Goal: Answer question/provide support: Answer question/provide support

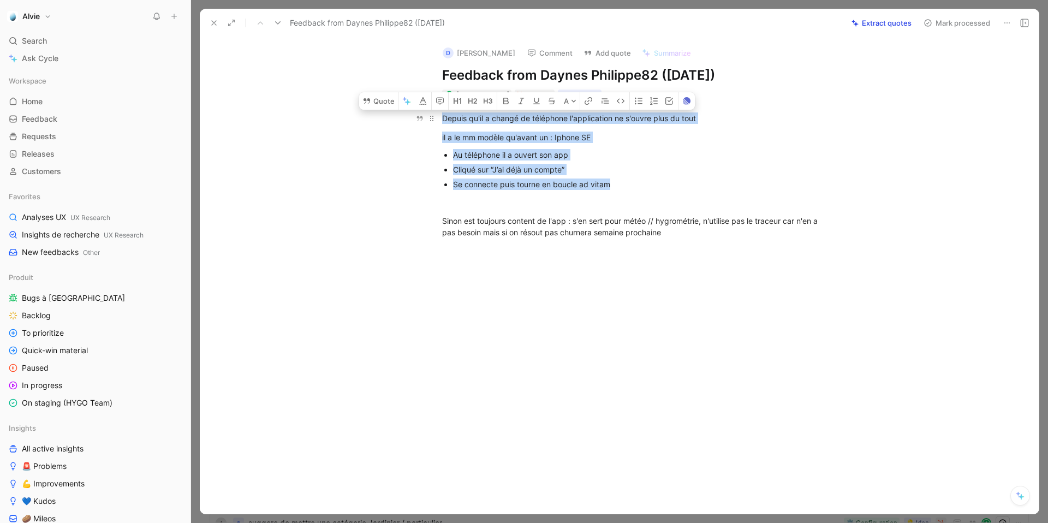
drag, startPoint x: 626, startPoint y: 190, endPoint x: 445, endPoint y: 109, distance: 198.0
click at [445, 109] on div "Depuis qu'il a changé de téléphone l'application ne s'ouvre plus du tout il a l…" at bounding box center [631, 175] width 816 height 150
click at [384, 100] on button "Quote" at bounding box center [378, 100] width 39 height 17
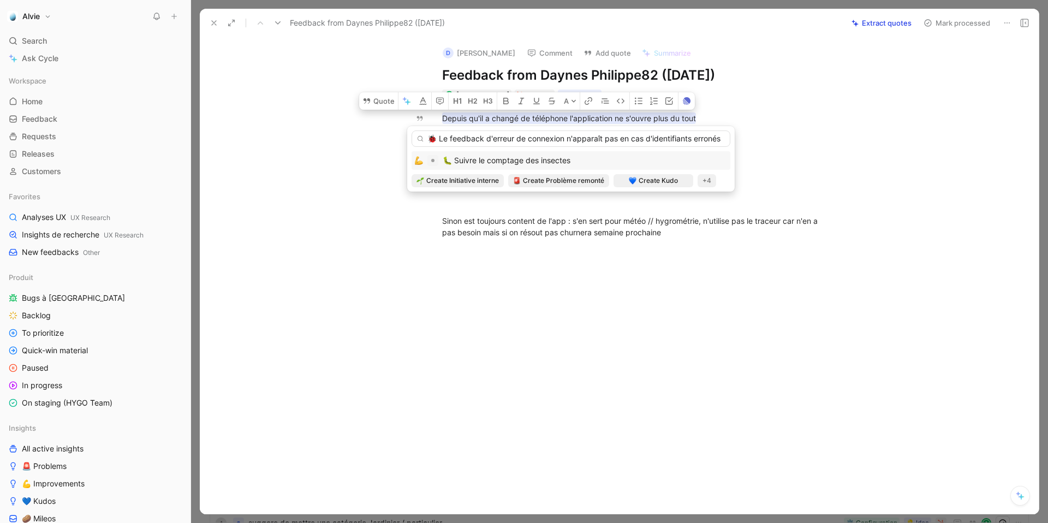
click at [439, 139] on input "🐞 Le feedback d'erreur de connexion n'apparaît pas en cas d'identifiants erronés" at bounding box center [571, 138] width 319 height 16
type input "Le feedback d'erreur de connexion n'apparaît pas en cas d'identifiants erronés"
click at [704, 176] on div "+4" at bounding box center [707, 180] width 19 height 13
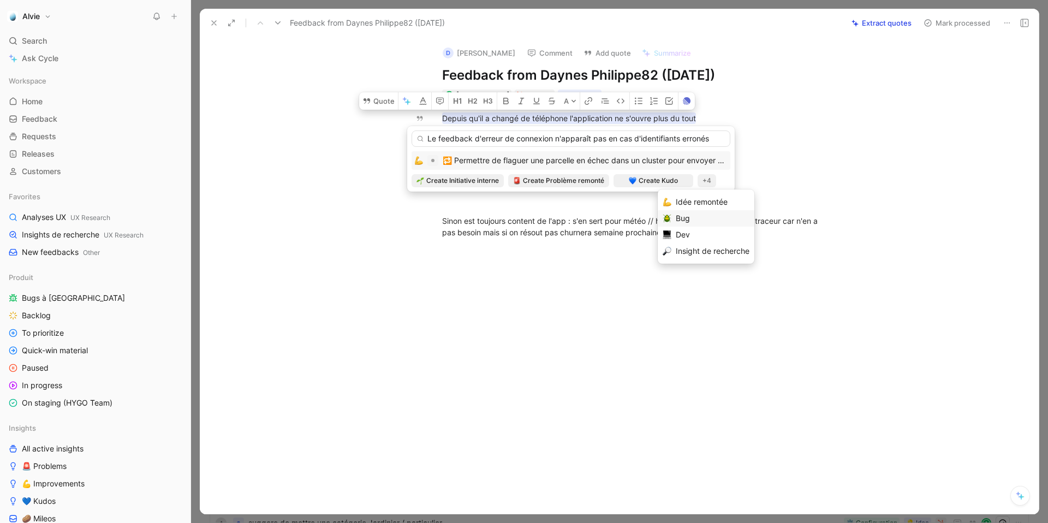
click at [695, 221] on div "Bug" at bounding box center [713, 218] width 74 height 13
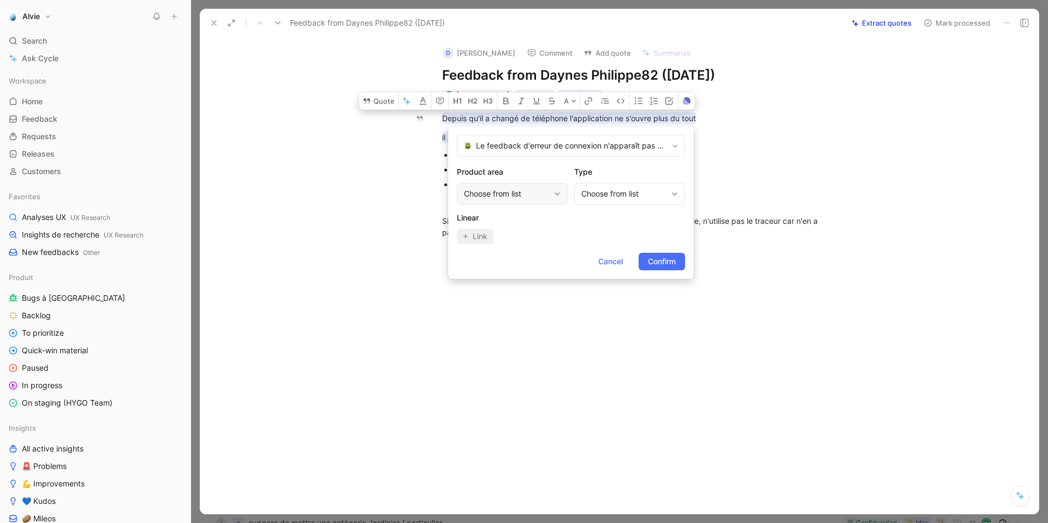
click at [548, 197] on div "Choose from list" at bounding box center [507, 193] width 86 height 13
click at [629, 194] on div "Choose from list" at bounding box center [624, 193] width 86 height 13
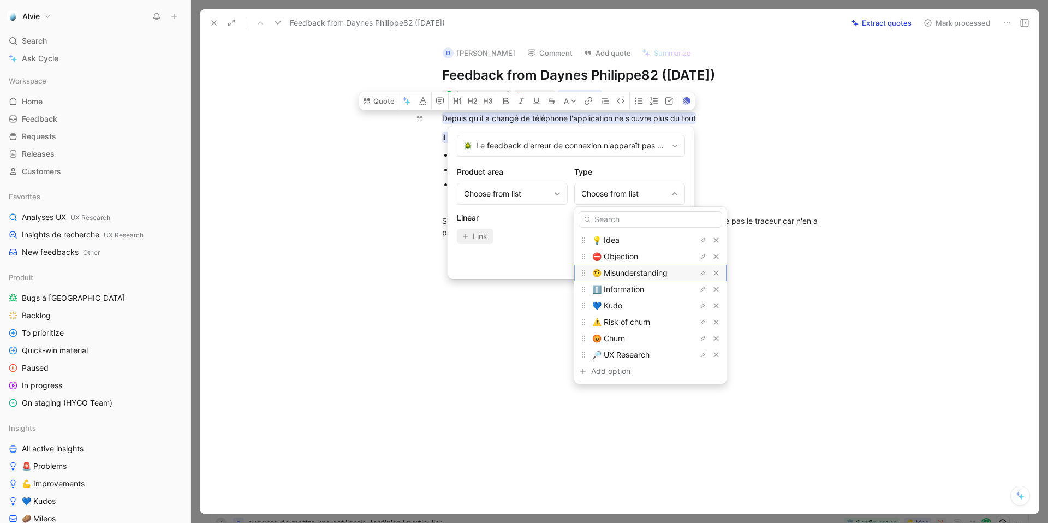
click at [628, 274] on span "🤨 Misunderstanding" at bounding box center [629, 272] width 75 height 9
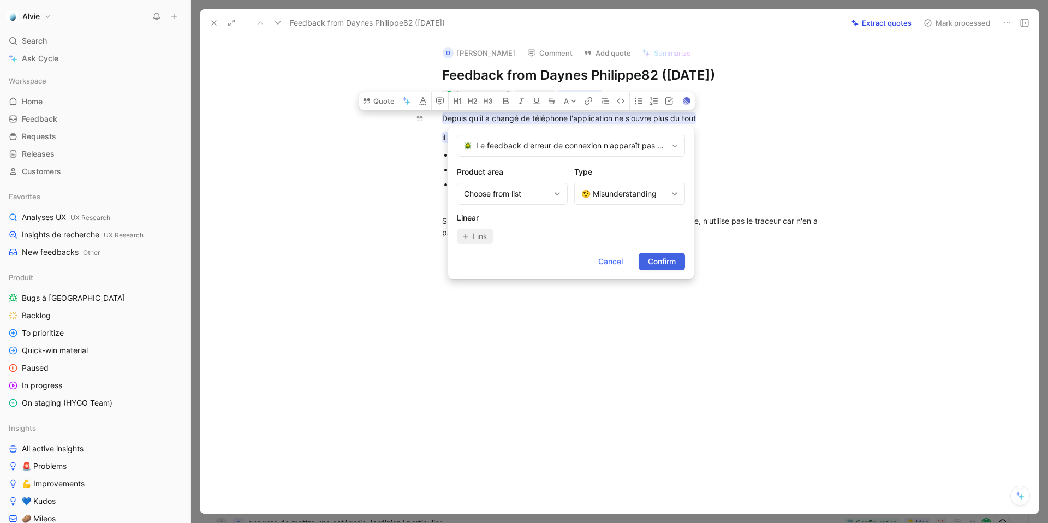
click at [649, 266] on span "Confirm" at bounding box center [662, 261] width 28 height 13
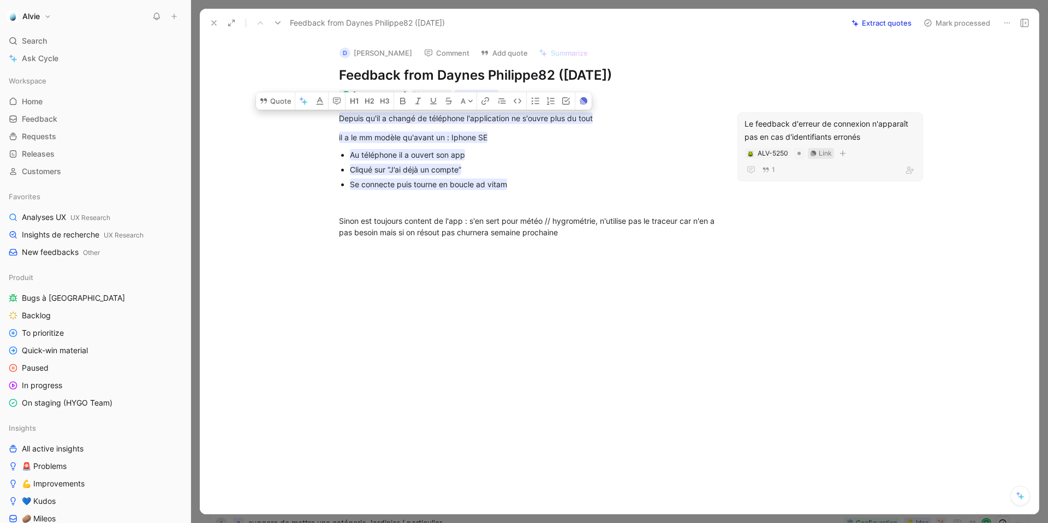
click at [819, 151] on div "Link" at bounding box center [825, 153] width 13 height 11
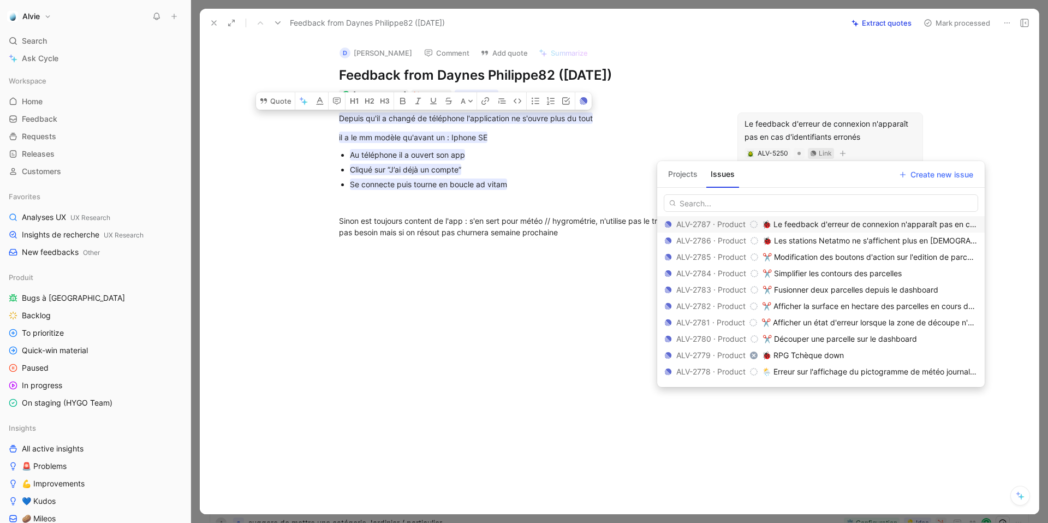
click at [799, 227] on span "🐞 Le feedback d'erreur de connexion n'apparaît pas en cas d'identifiants erronés" at bounding box center [908, 223] width 293 height 9
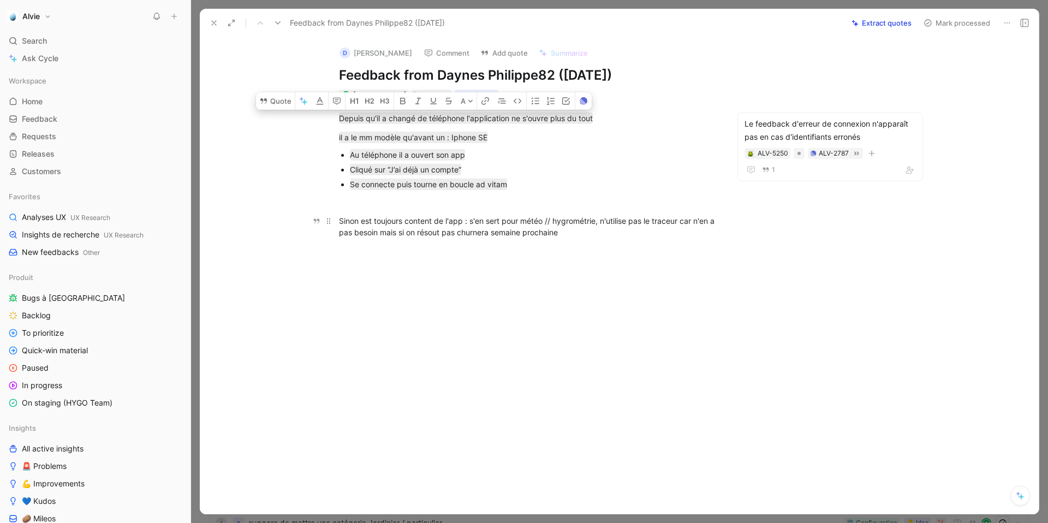
click at [506, 229] on div "Sinon est toujours content de l'app : s'en sert pour météo // hygrométrie, n'ut…" at bounding box center [528, 226] width 378 height 23
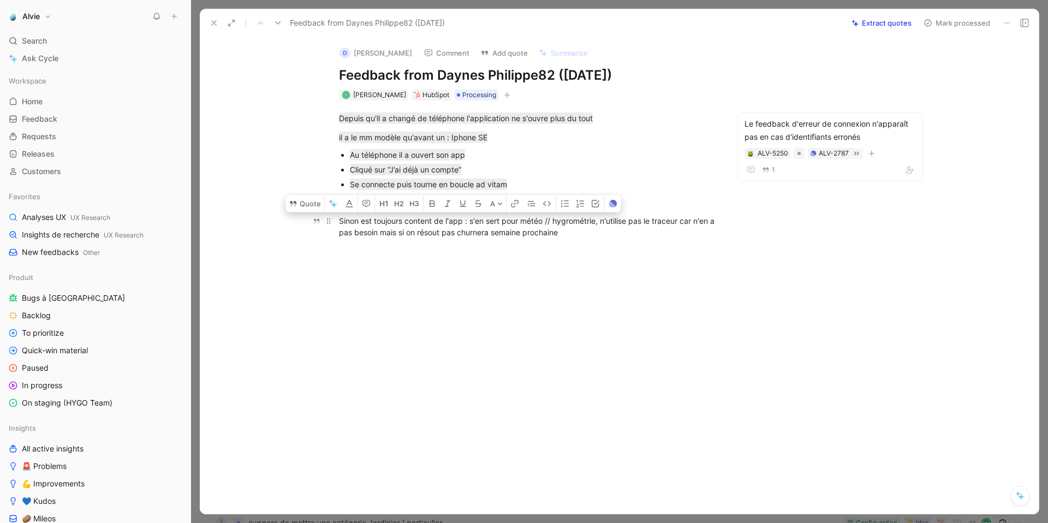
click at [491, 229] on div "Sinon est toujours content de l'app : s'en sert pour météo // hygrométrie, n'ut…" at bounding box center [528, 226] width 378 height 23
click at [563, 220] on div "Sinon est toujours content de l'app : s'en sert pour météo // hygrométrie, n'ut…" at bounding box center [528, 226] width 378 height 23
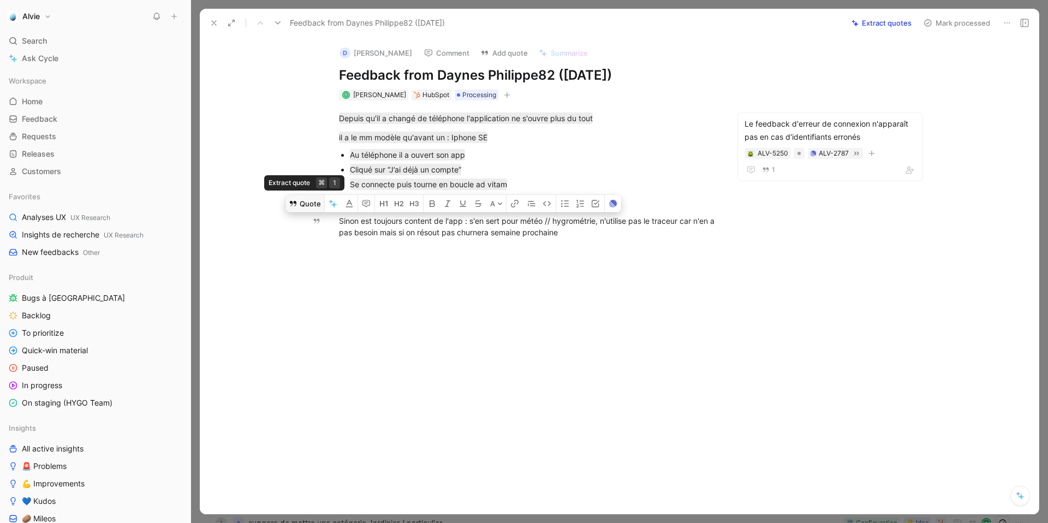
click at [307, 200] on button "Quote" at bounding box center [305, 203] width 39 height 17
drag, startPoint x: 599, startPoint y: 222, endPoint x: 337, endPoint y: 223, distance: 261.5
click at [337, 223] on p "Sinon est toujours content de l'app : s'en sert pour météo // hygrométrie, n'ut…" at bounding box center [527, 226] width 419 height 29
click at [317, 207] on button "Quote" at bounding box center [320, 203] width 39 height 17
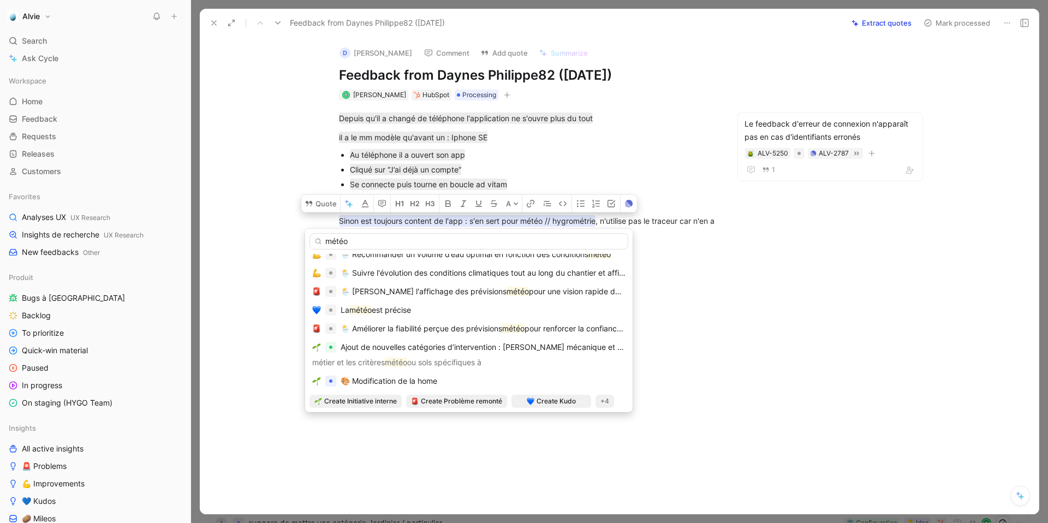
scroll to position [156, 0]
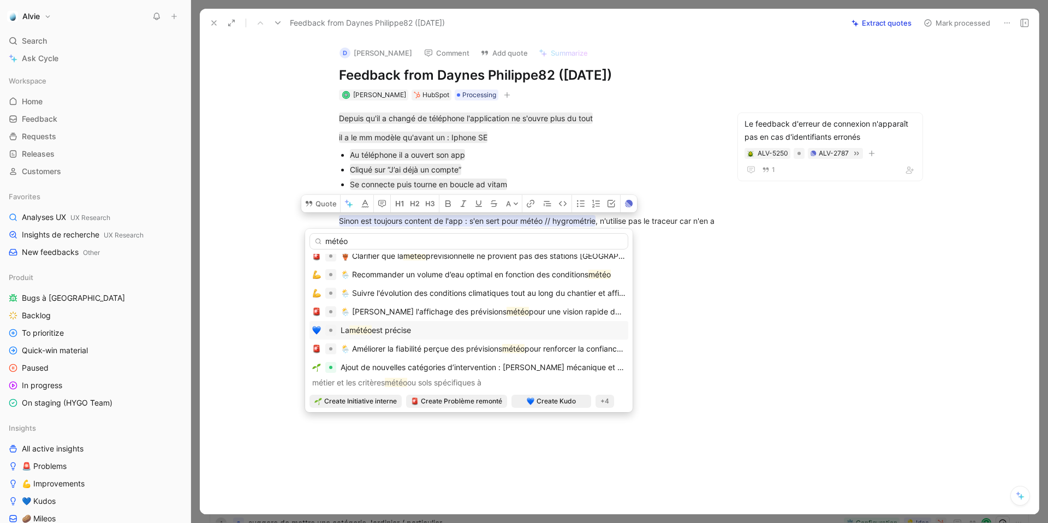
type input "météo"
click at [483, 326] on div "La météo est précise" at bounding box center [468, 330] width 313 height 13
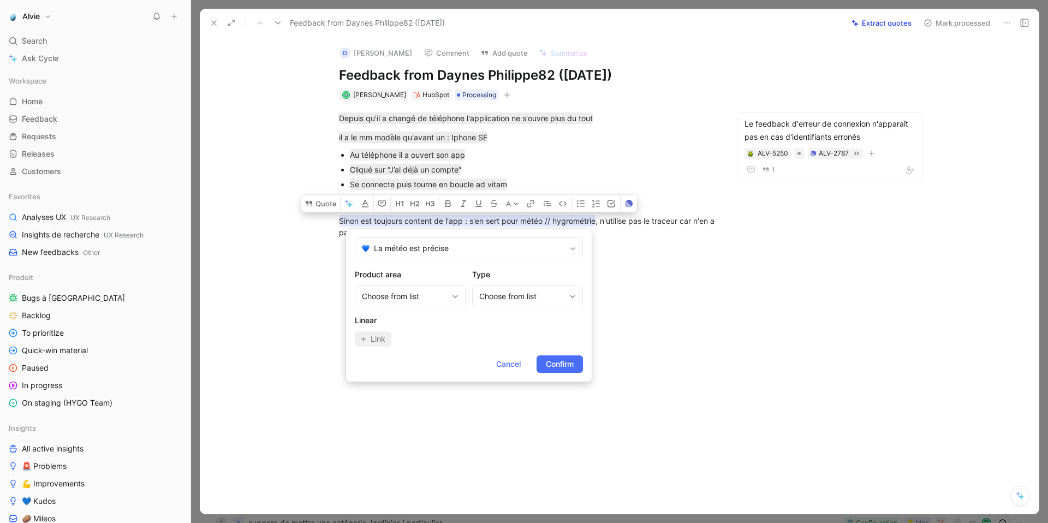
click at [458, 311] on div "Product area Choose from list Type Choose from list Linear Link" at bounding box center [469, 307] width 228 height 79
click at [452, 300] on div "Choose from list" at bounding box center [410, 297] width 111 height 22
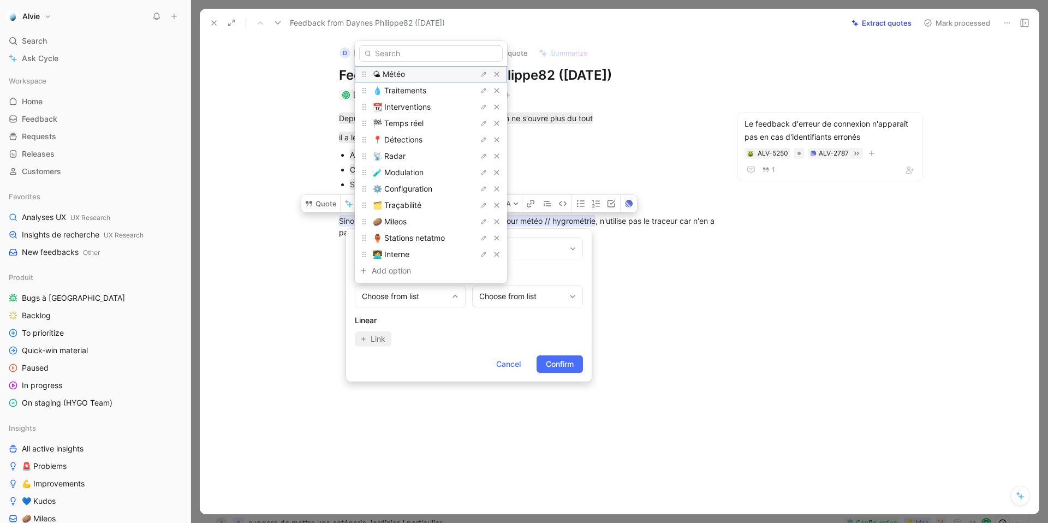
click at [437, 77] on div "🌤 Météo" at bounding box center [414, 74] width 82 height 13
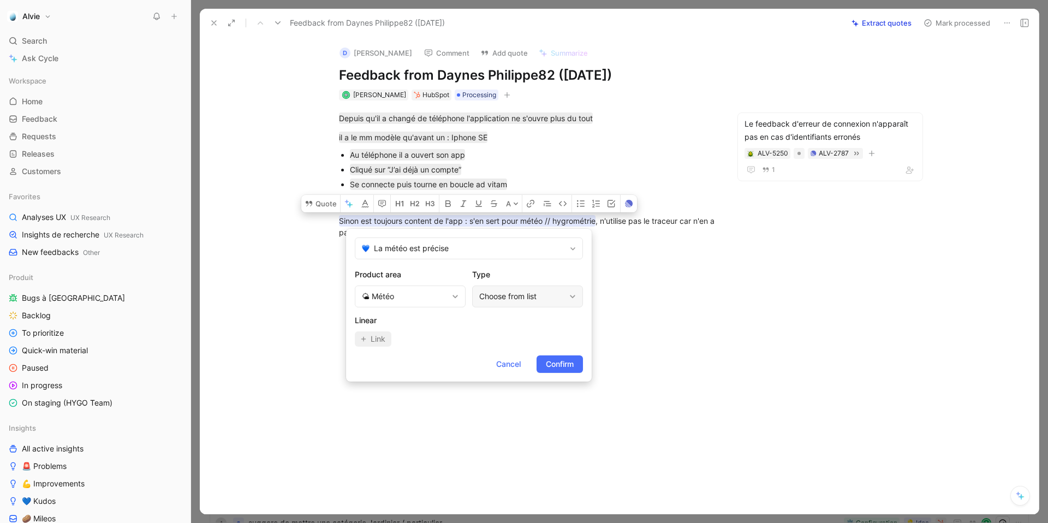
click at [565, 290] on div "Choose from list" at bounding box center [522, 296] width 86 height 13
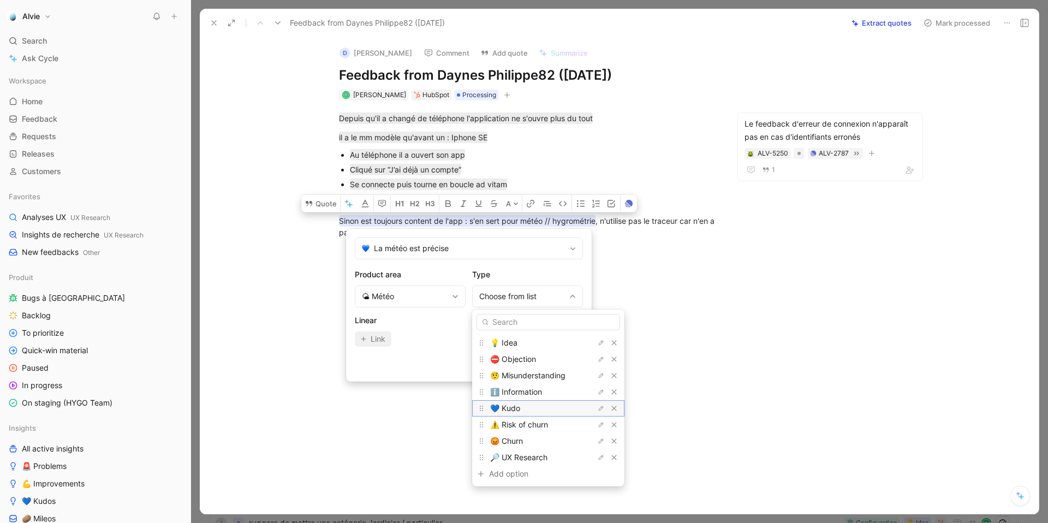
click at [545, 404] on div "💙 Kudo" at bounding box center [531, 408] width 82 height 13
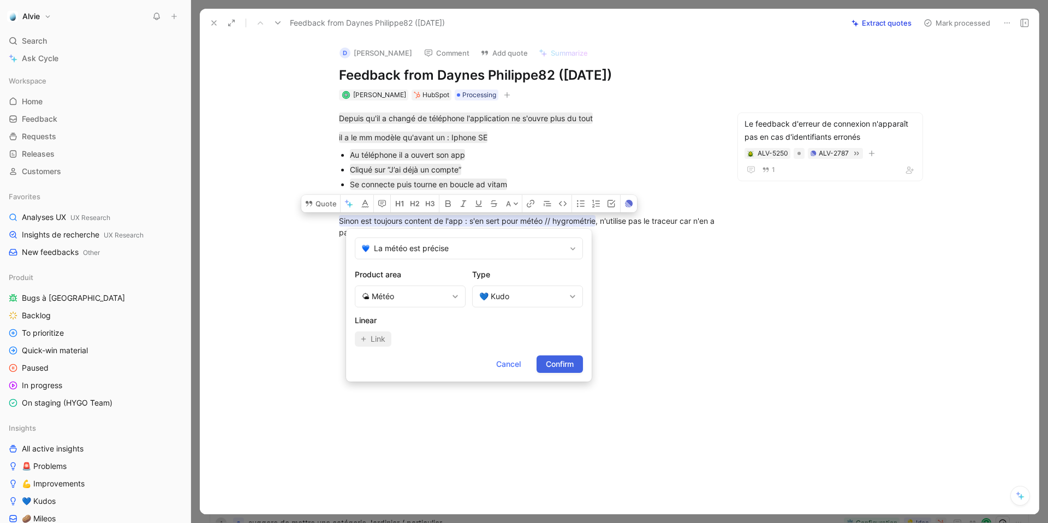
click at [560, 360] on span "Confirm" at bounding box center [560, 364] width 28 height 13
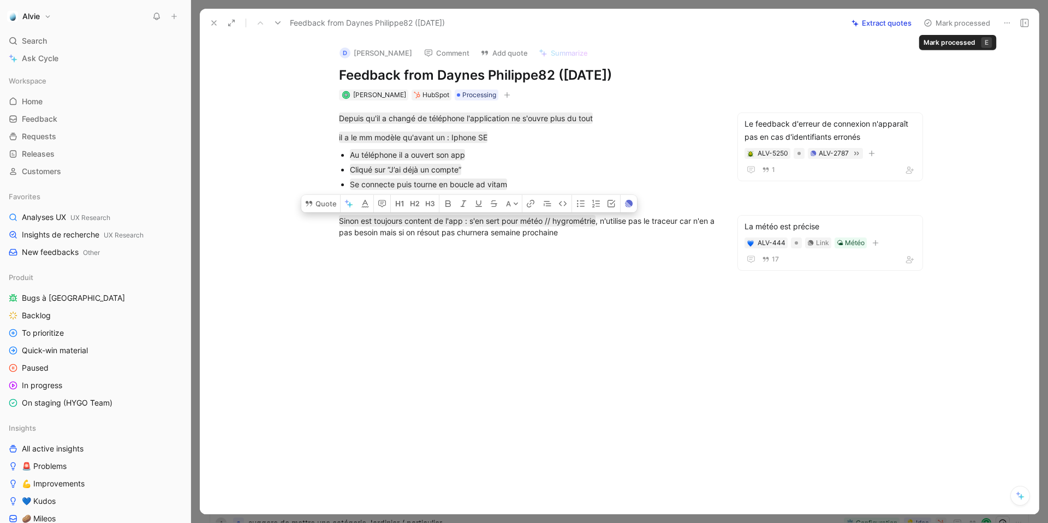
click at [929, 23] on icon at bounding box center [928, 23] width 9 height 9
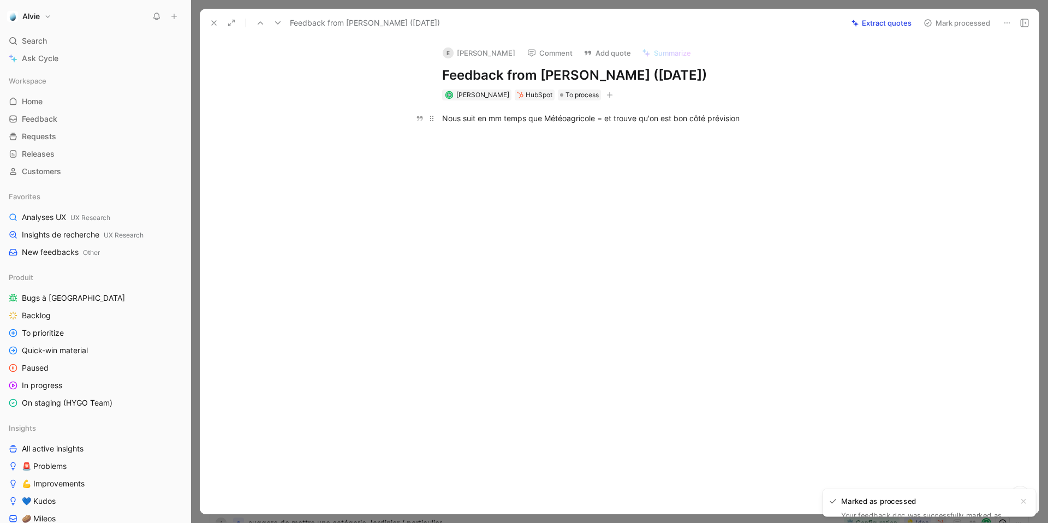
click at [504, 123] on div "Nous suit en mm temps que Météoagricole = et trouve qu'on est bon côté prévision" at bounding box center [631, 117] width 378 height 11
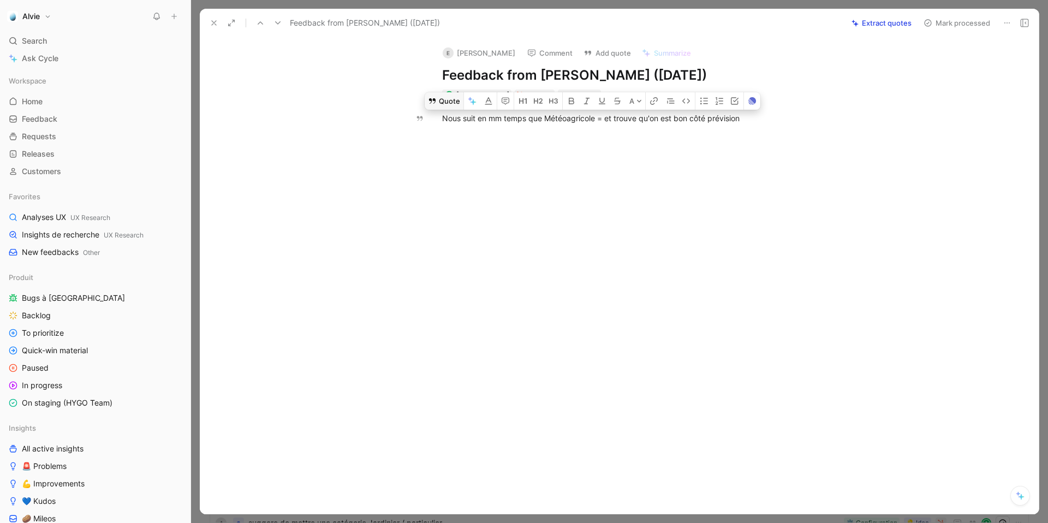
click at [449, 102] on button "Quote" at bounding box center [444, 100] width 39 height 17
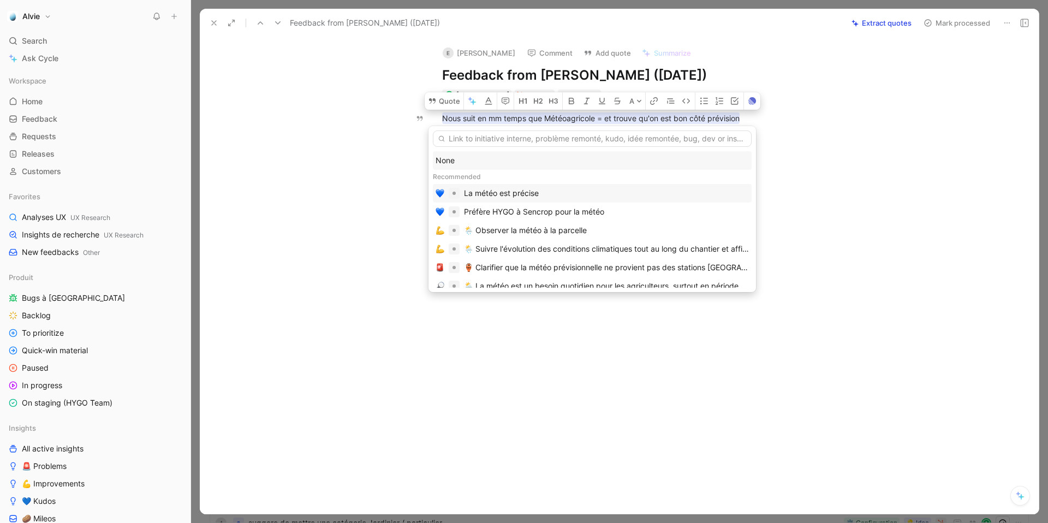
click at [480, 193] on div "La météo est précise" at bounding box center [501, 193] width 75 height 13
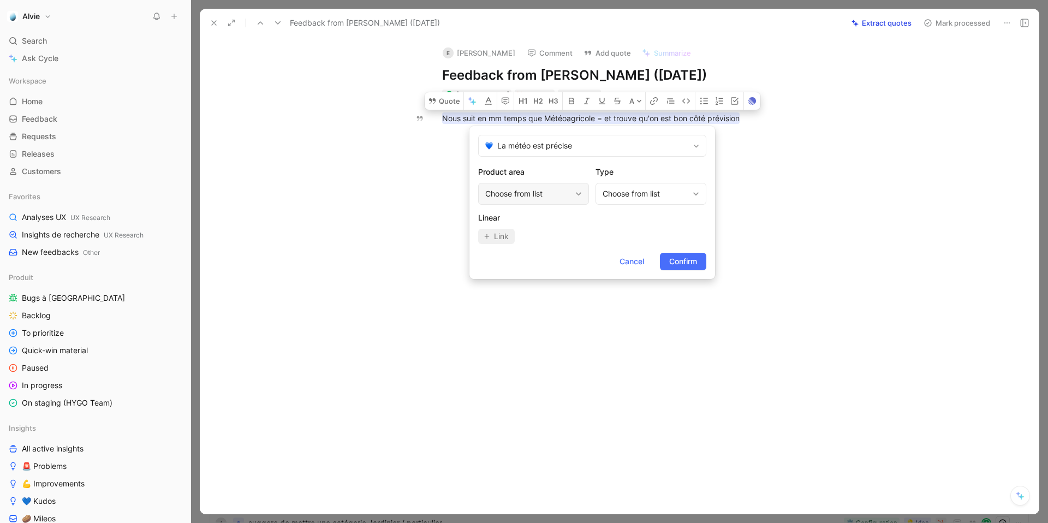
click at [544, 198] on div "Choose from list" at bounding box center [528, 193] width 86 height 13
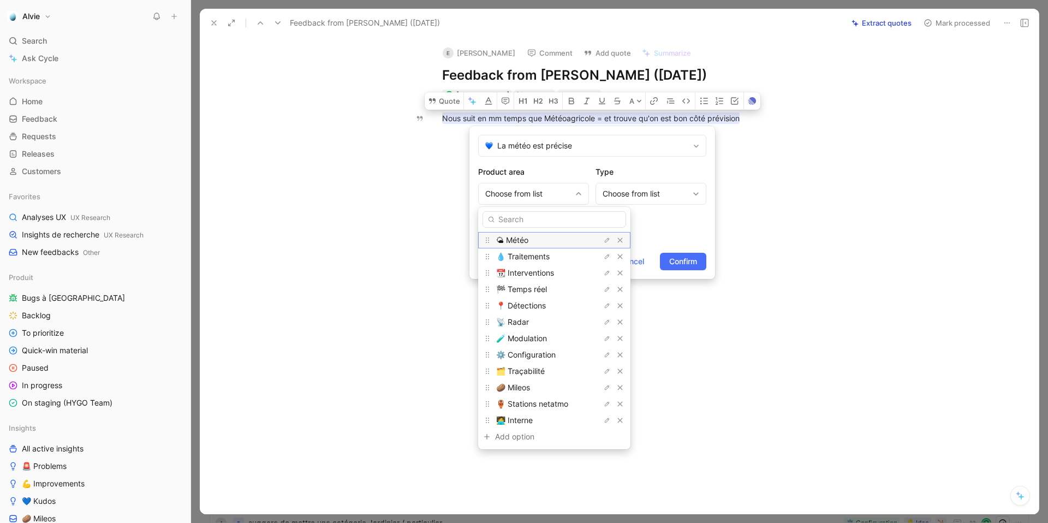
click at [534, 245] on div "🌤 Météo" at bounding box center [537, 240] width 82 height 13
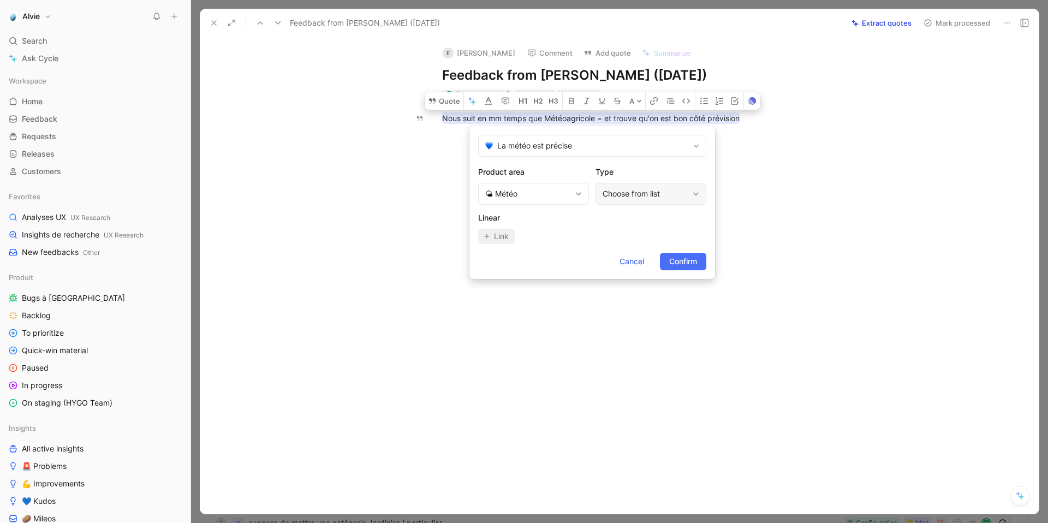
click at [650, 198] on div "Choose from list" at bounding box center [646, 193] width 86 height 13
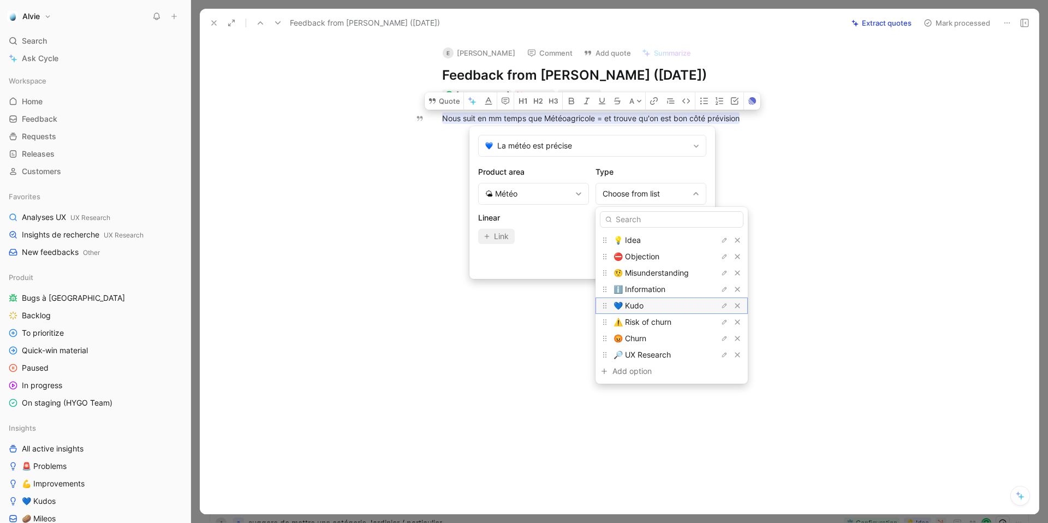
click at [632, 308] on span "💙 Kudo" at bounding box center [629, 305] width 30 height 9
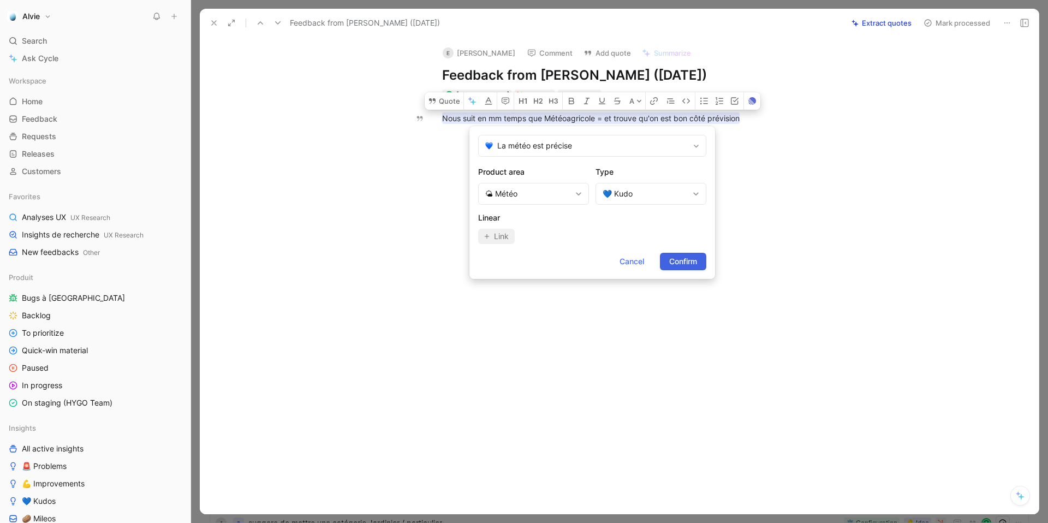
click at [700, 265] on button "Confirm" at bounding box center [683, 261] width 46 height 17
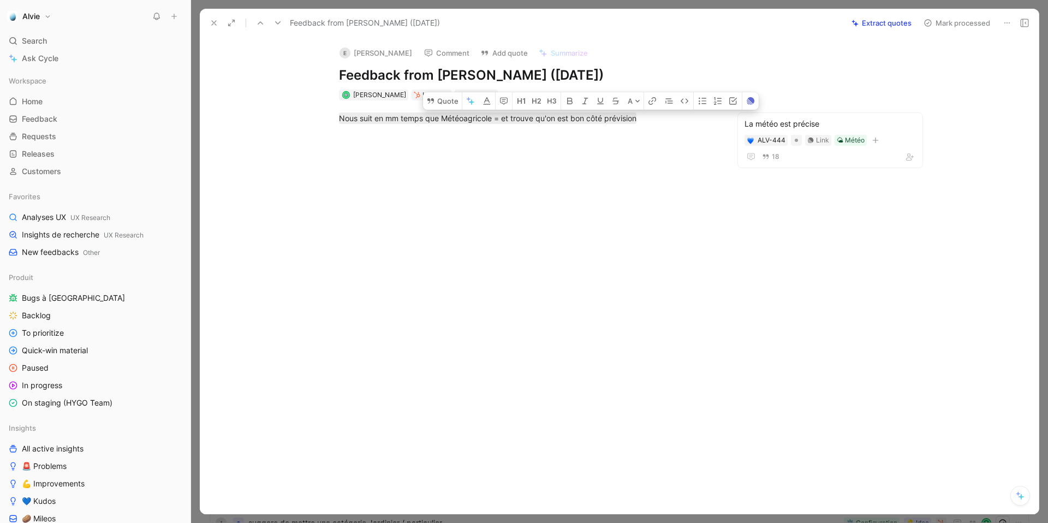
click at [966, 21] on button "Mark processed" at bounding box center [957, 22] width 76 height 15
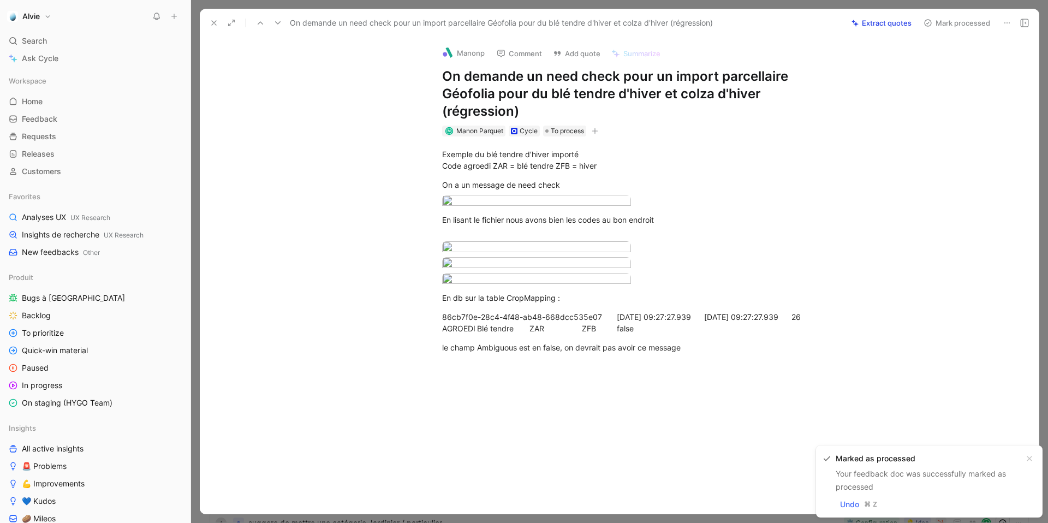
click at [215, 26] on icon at bounding box center [214, 23] width 9 height 9
